Goal: Task Accomplishment & Management: Manage account settings

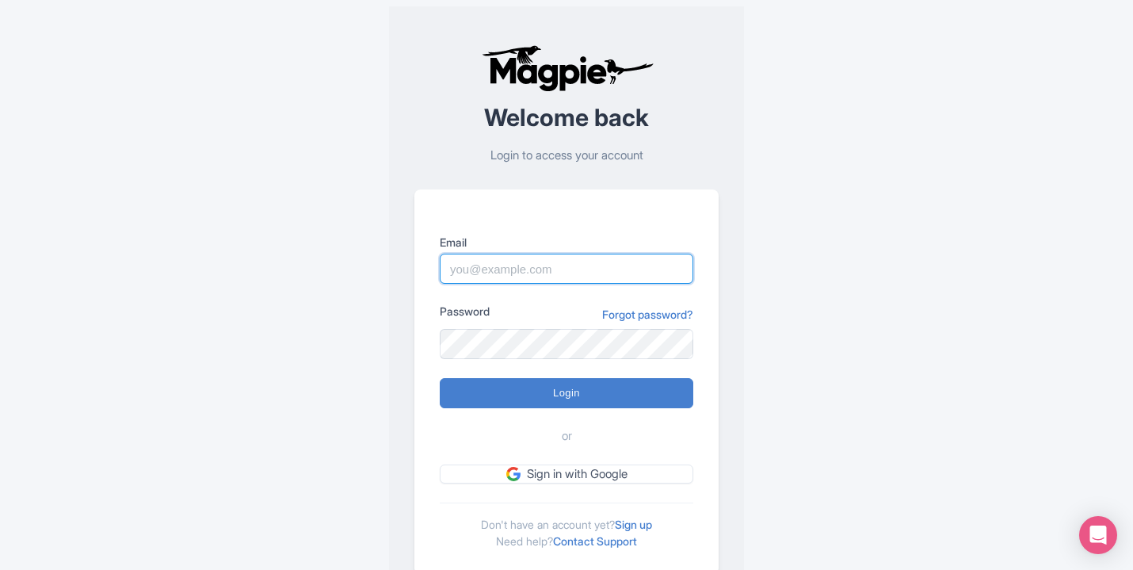
paste input "Marketing@sailthephoenix.com"
type input "Marketing@sailthephoenix.com"
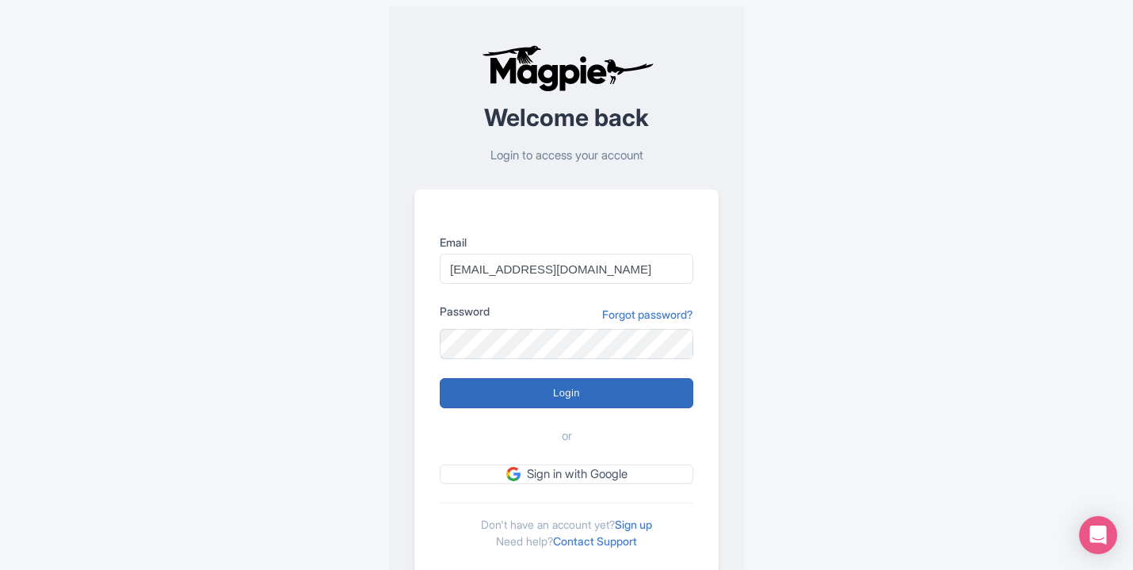
click at [568, 392] on input "Login" at bounding box center [566, 393] width 253 height 30
type input "Logging in..."
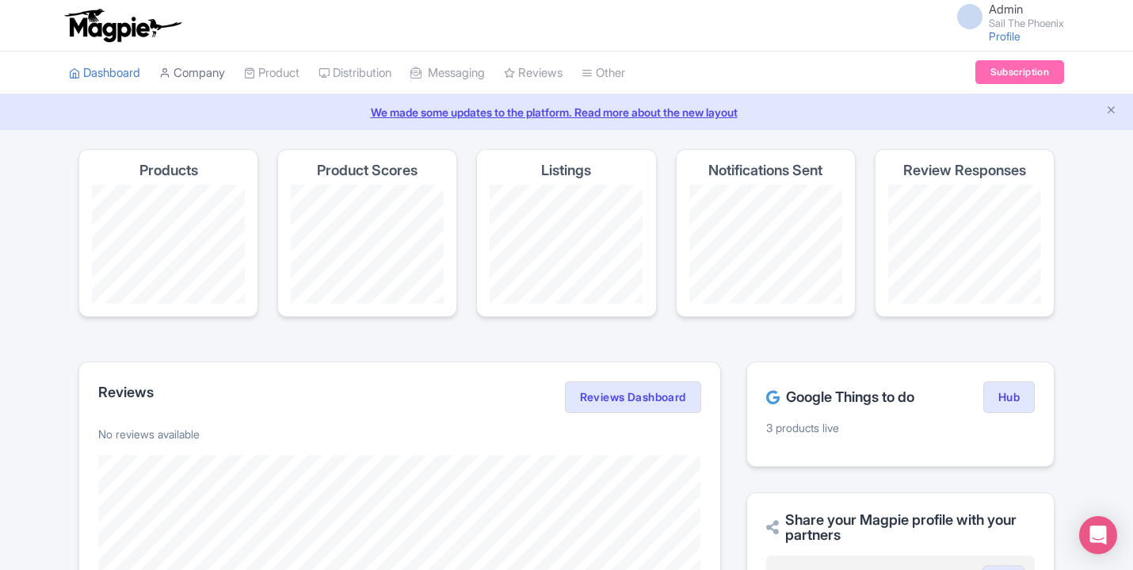
click at [204, 67] on link "Company" at bounding box center [192, 73] width 66 height 44
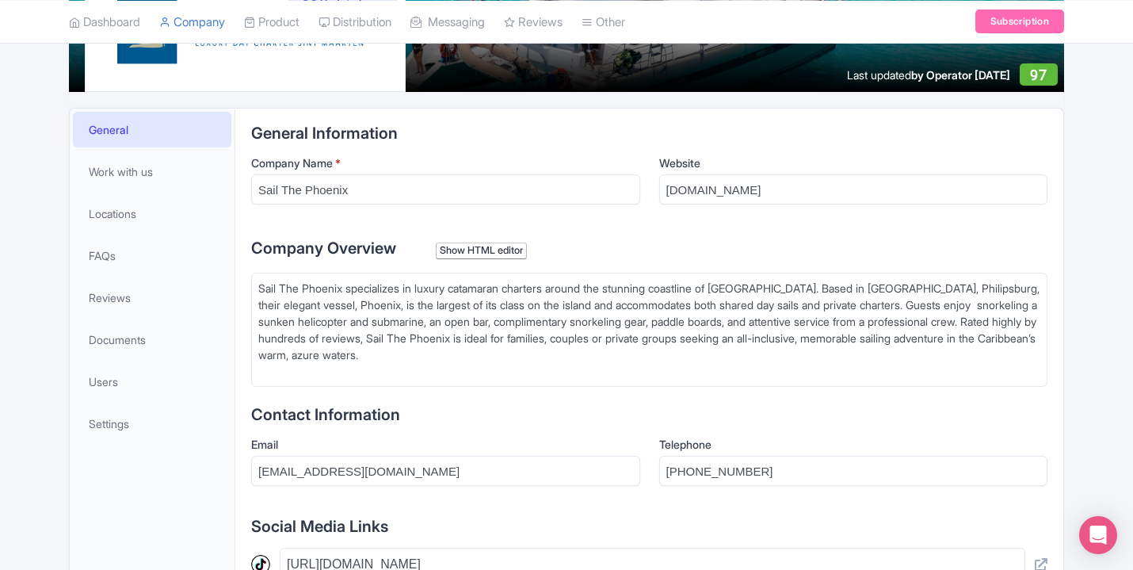
scroll to position [261, 0]
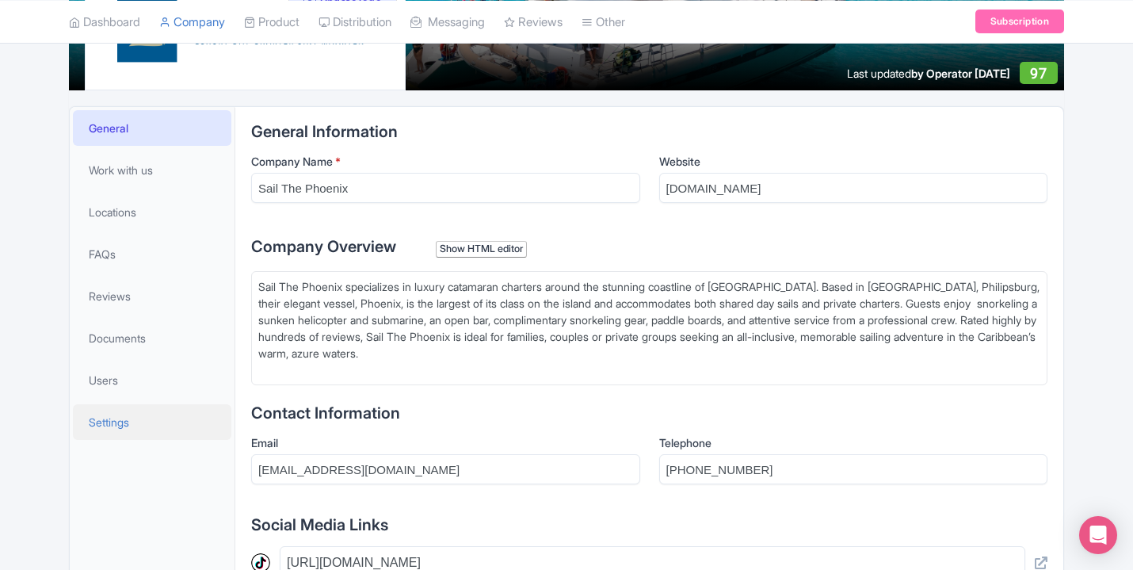
click at [112, 421] on span "Settings" at bounding box center [109, 422] width 40 height 17
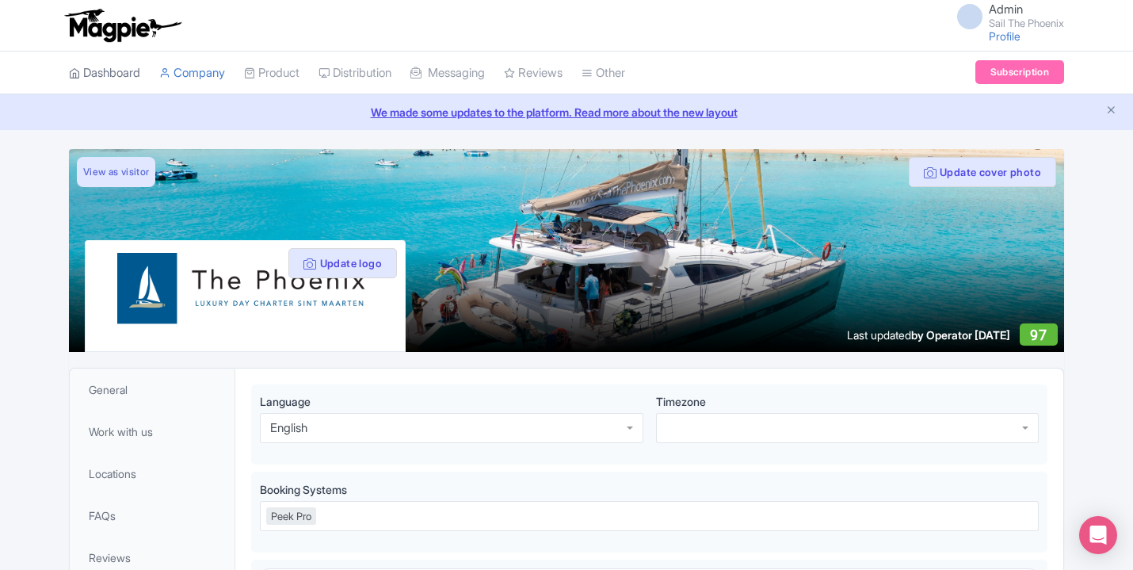
click at [120, 69] on link "Dashboard" at bounding box center [104, 73] width 71 height 44
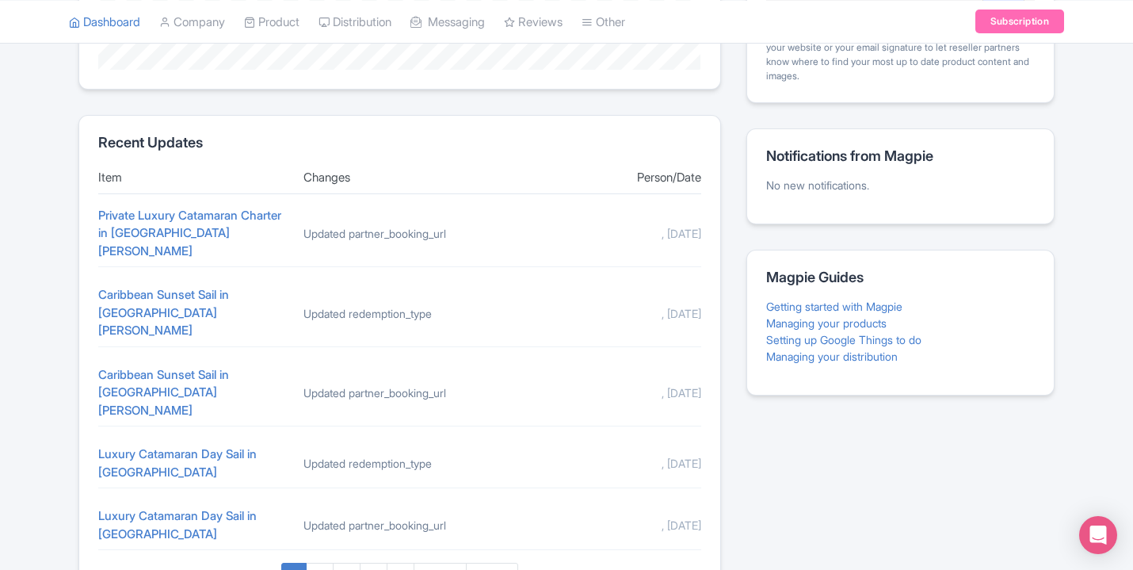
scroll to position [625, 0]
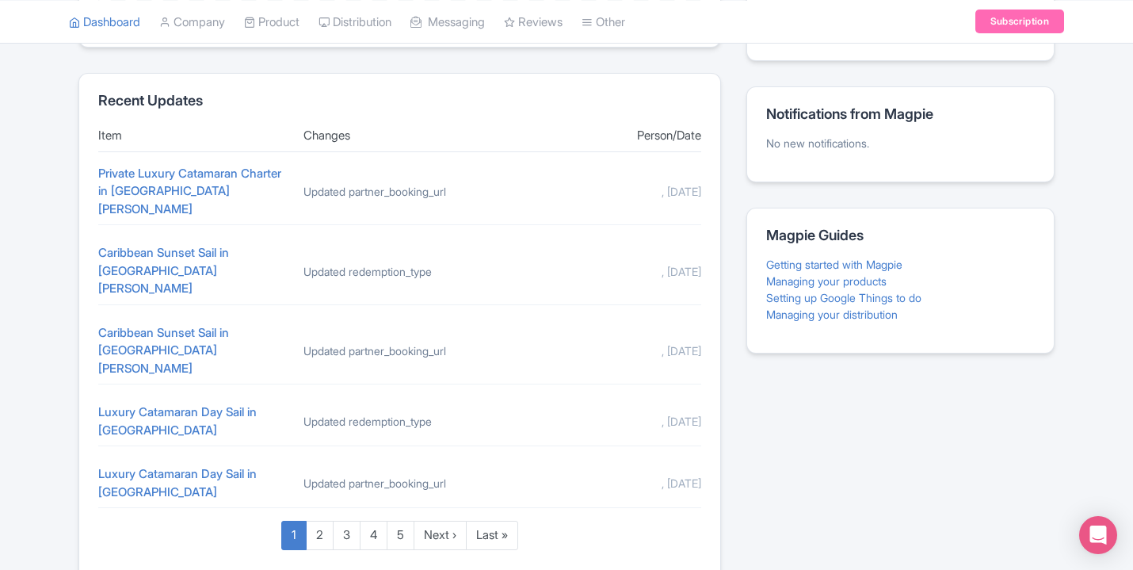
click at [1009, 15] on link "Subscription" at bounding box center [1019, 22] width 89 height 24
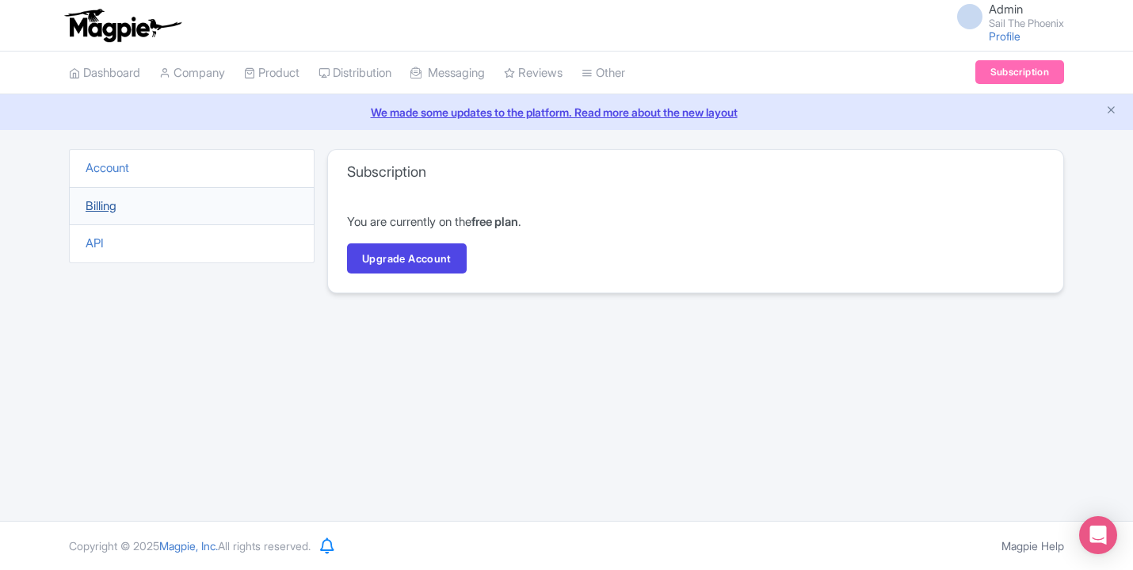
click at [111, 204] on link "Billing" at bounding box center [101, 205] width 31 height 15
click at [433, 262] on link "Upgrade Account" at bounding box center [407, 258] width 120 height 30
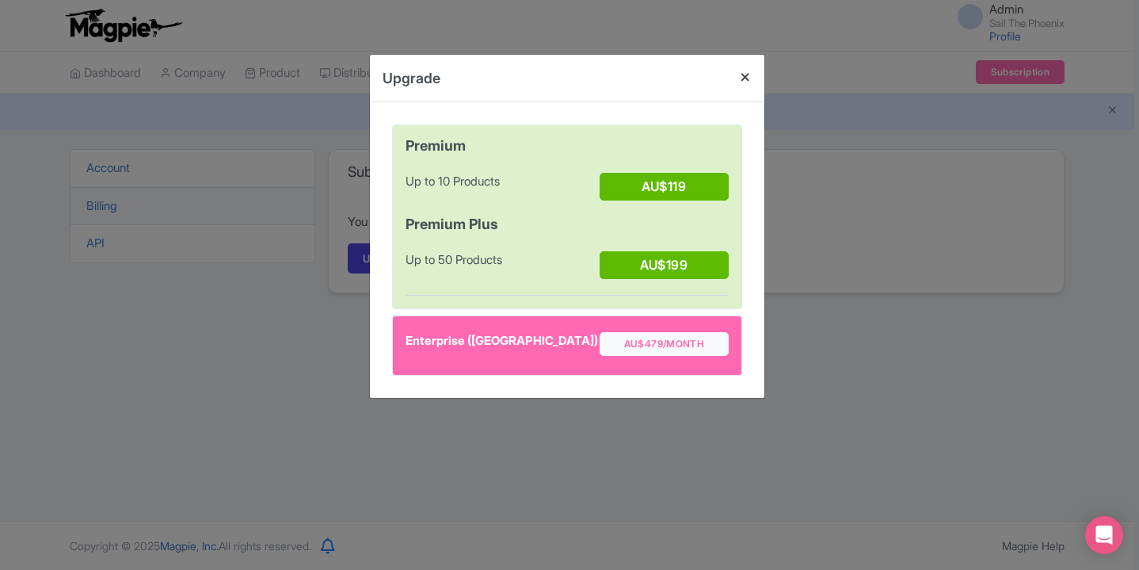
click at [749, 80] on button "Close" at bounding box center [745, 77] width 38 height 45
